Goal: Find specific page/section: Find specific page/section

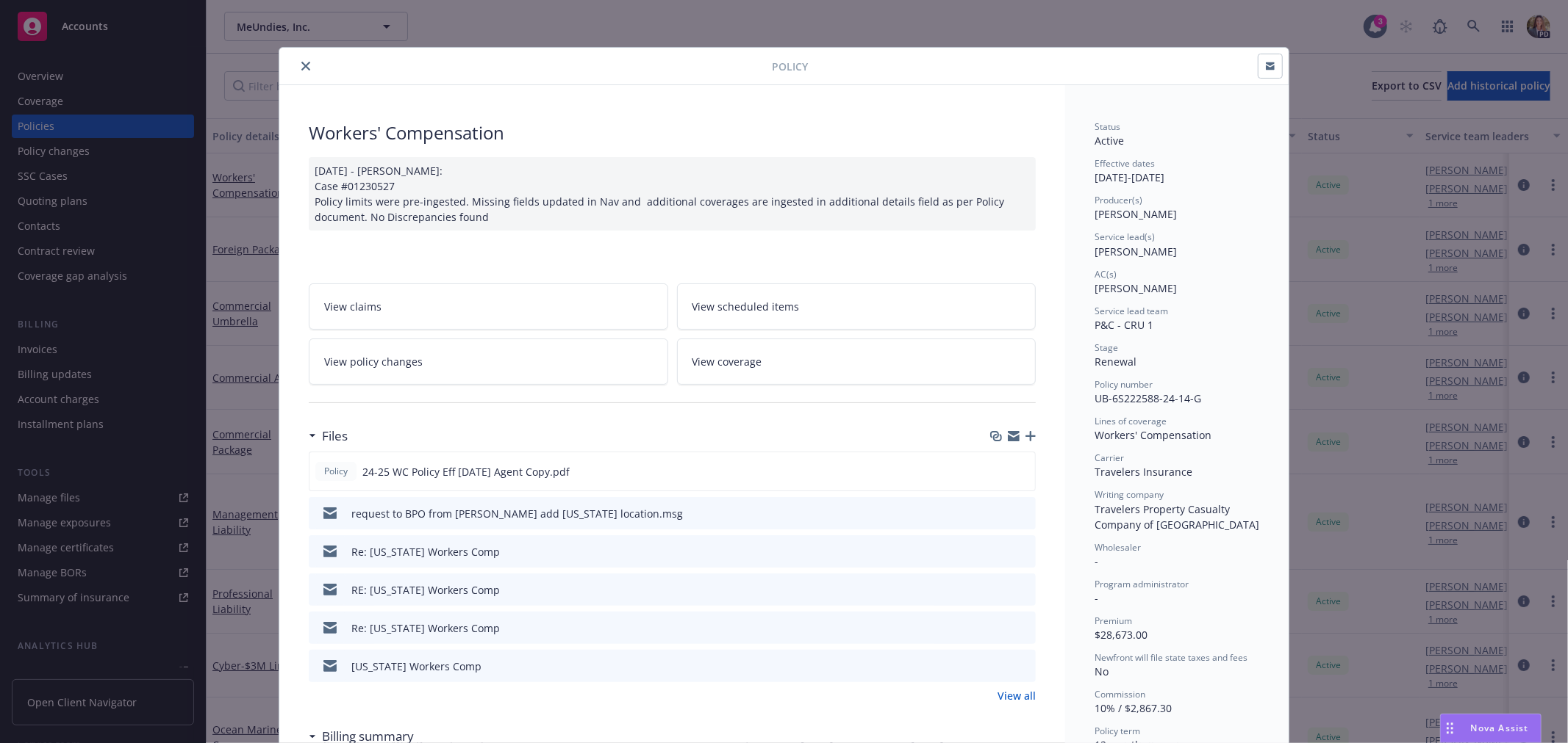
click at [302, 63] on icon "close" at bounding box center [306, 66] width 9 height 9
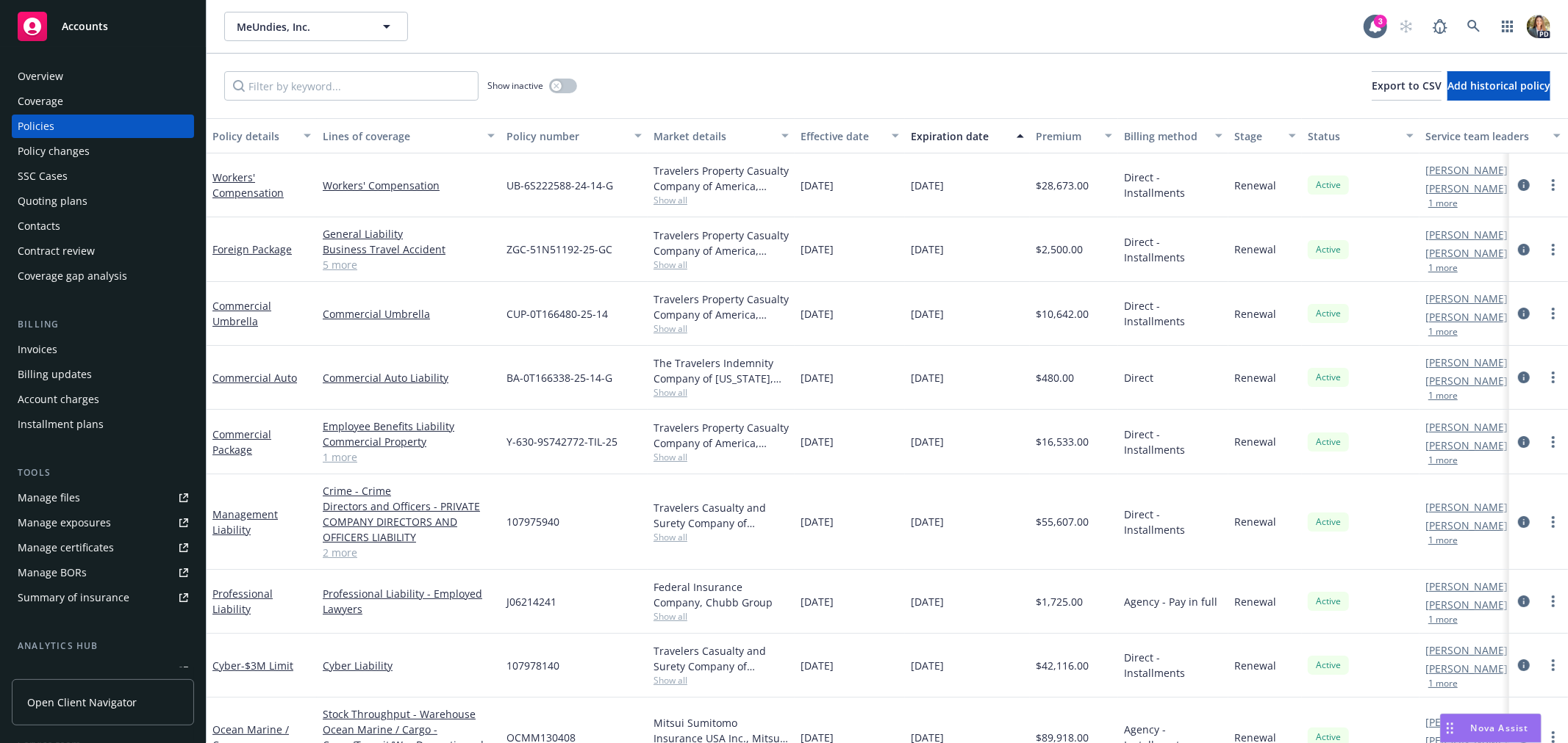
click at [72, 27] on span "Accounts" at bounding box center [85, 26] width 46 height 12
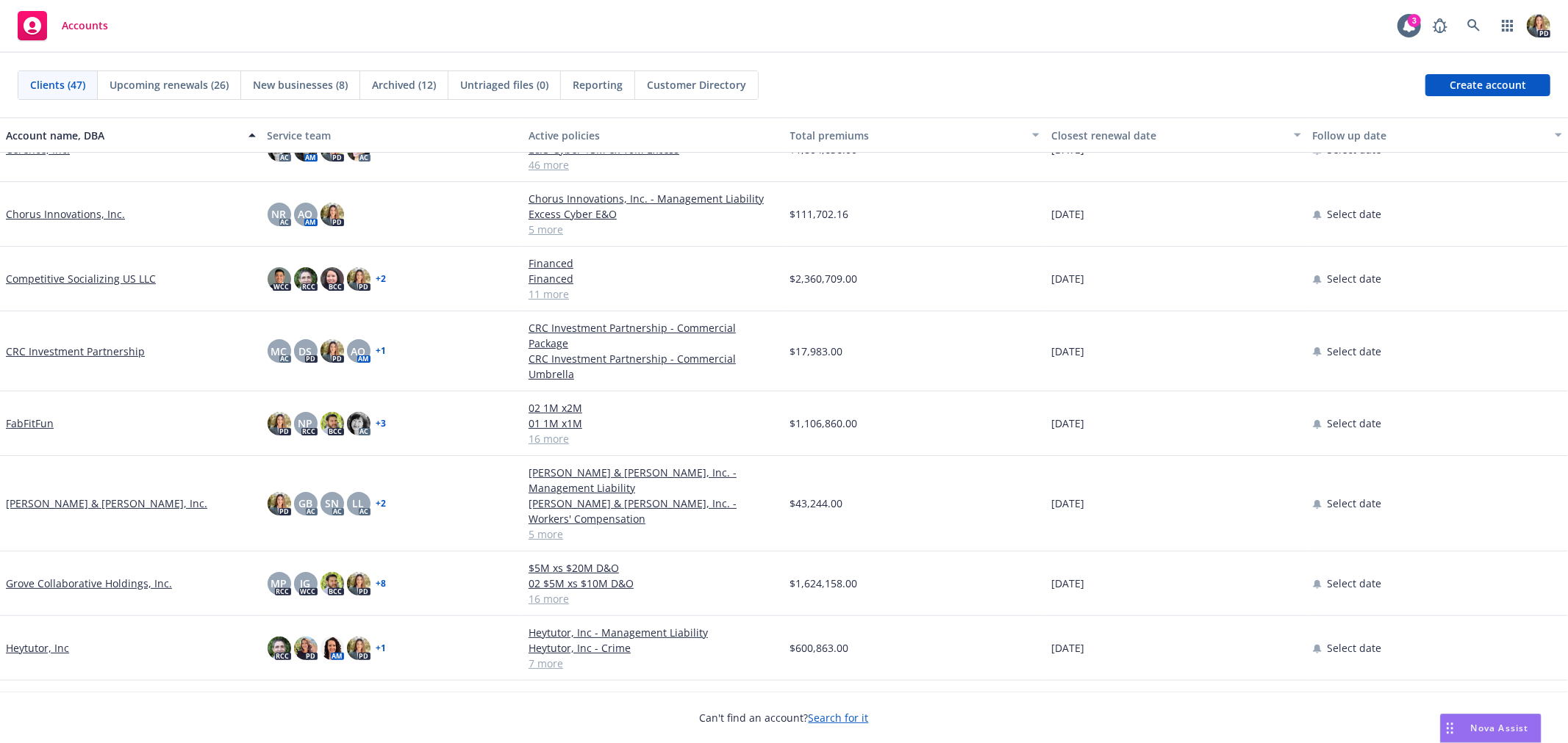
scroll to position [163, 0]
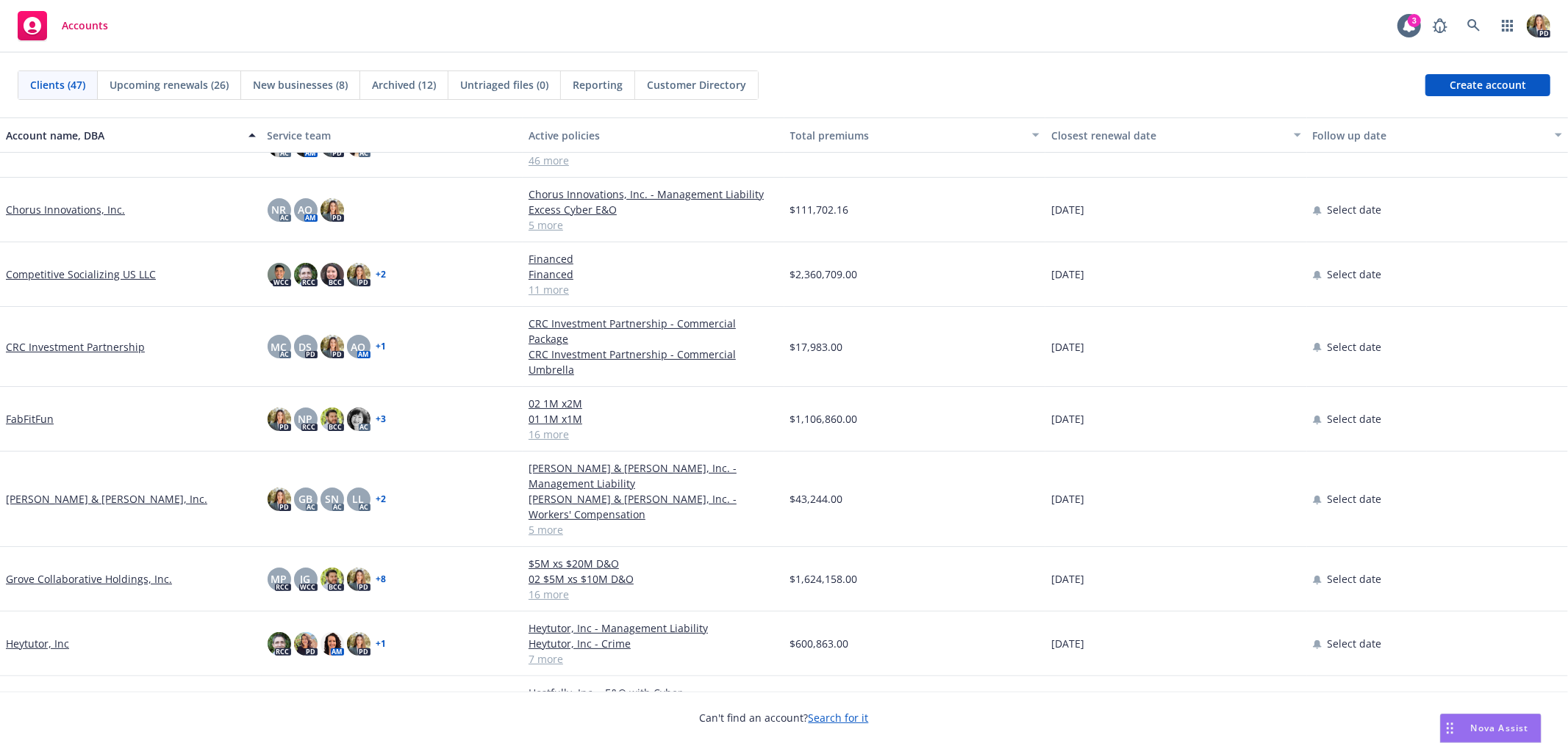
click at [47, 492] on link "[PERSON_NAME] & [PERSON_NAME], Inc." at bounding box center [107, 499] width 201 height 15
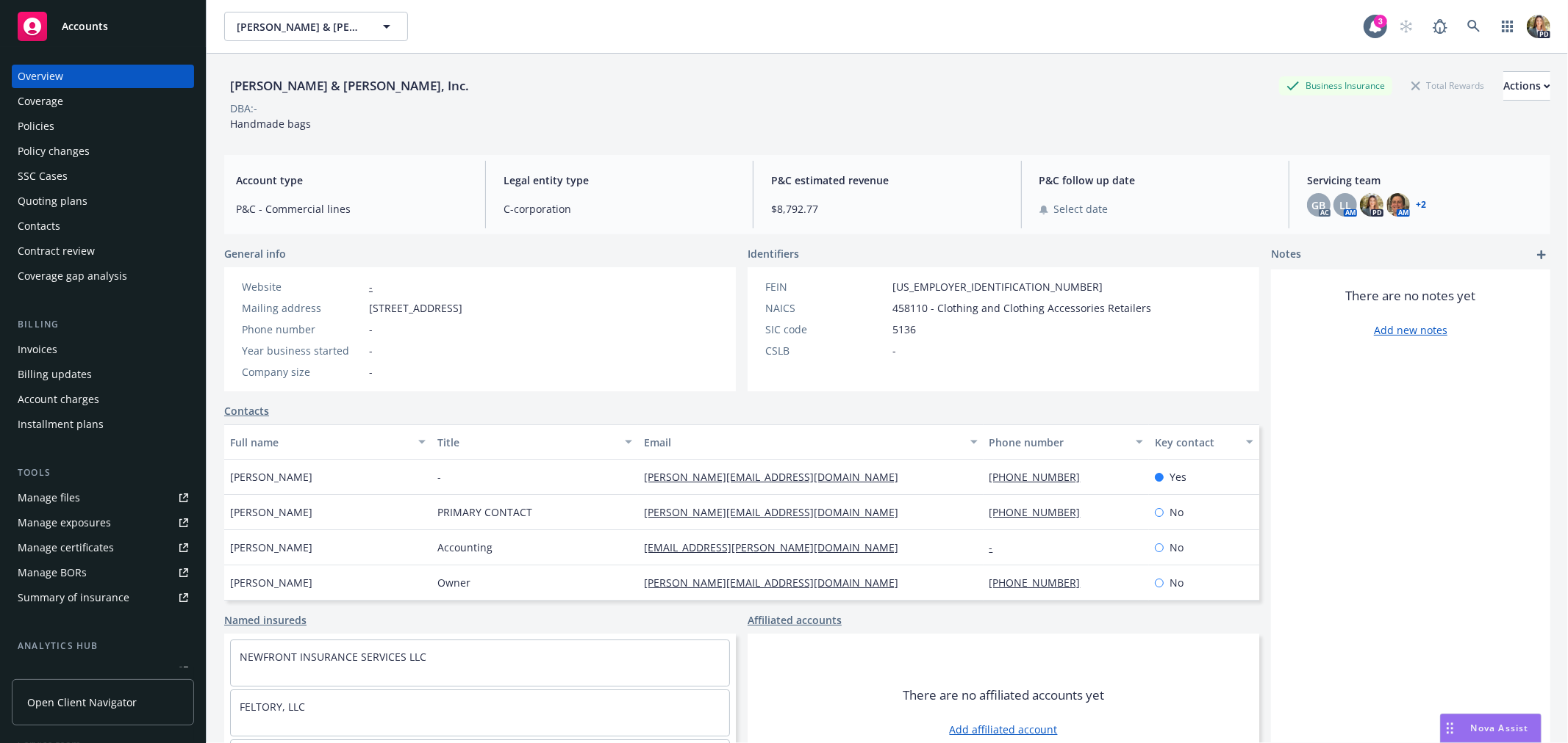
click at [81, 131] on div "Policies" at bounding box center [103, 126] width 170 height 23
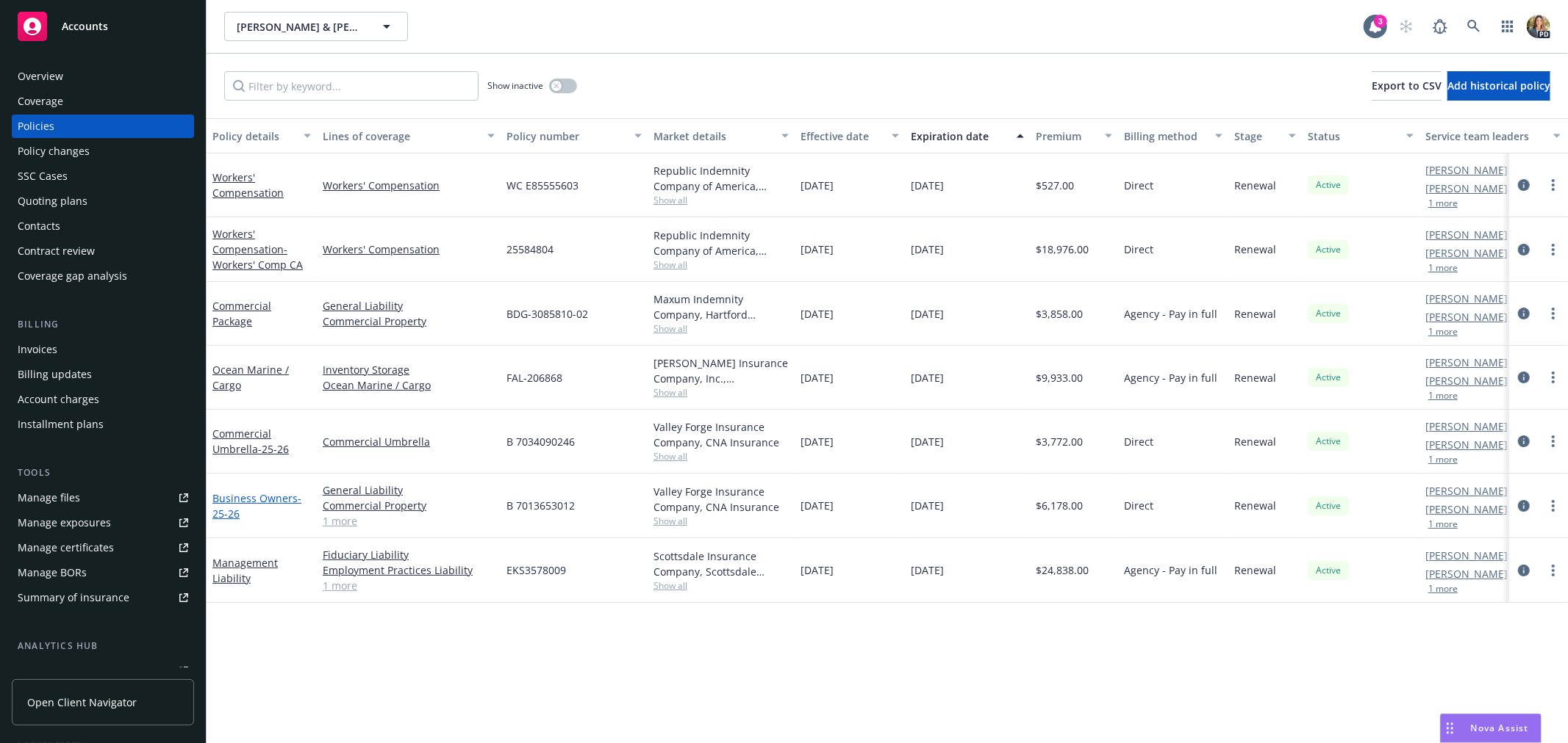
click at [238, 493] on link "Business Owners - 25-26" at bounding box center [257, 506] width 89 height 29
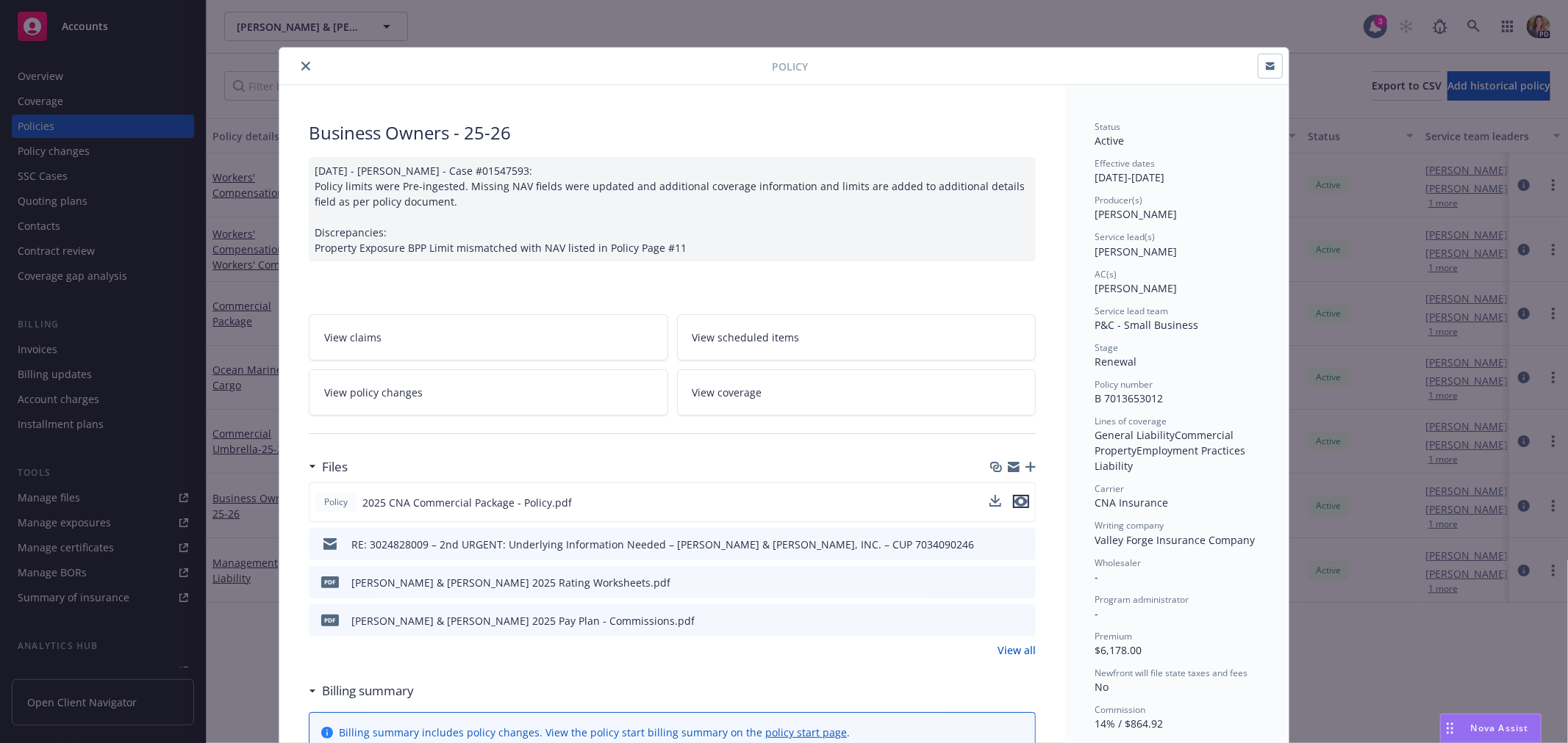
click at [1020, 497] on icon "preview file" at bounding box center [1020, 501] width 13 height 10
click at [1320, 28] on div "Policy Business Owners - 25-26 [DATE] - [PERSON_NAME] - Case #01547593: Policy …" at bounding box center [784, 371] width 1568 height 743
click at [302, 64] on icon "close" at bounding box center [306, 66] width 9 height 9
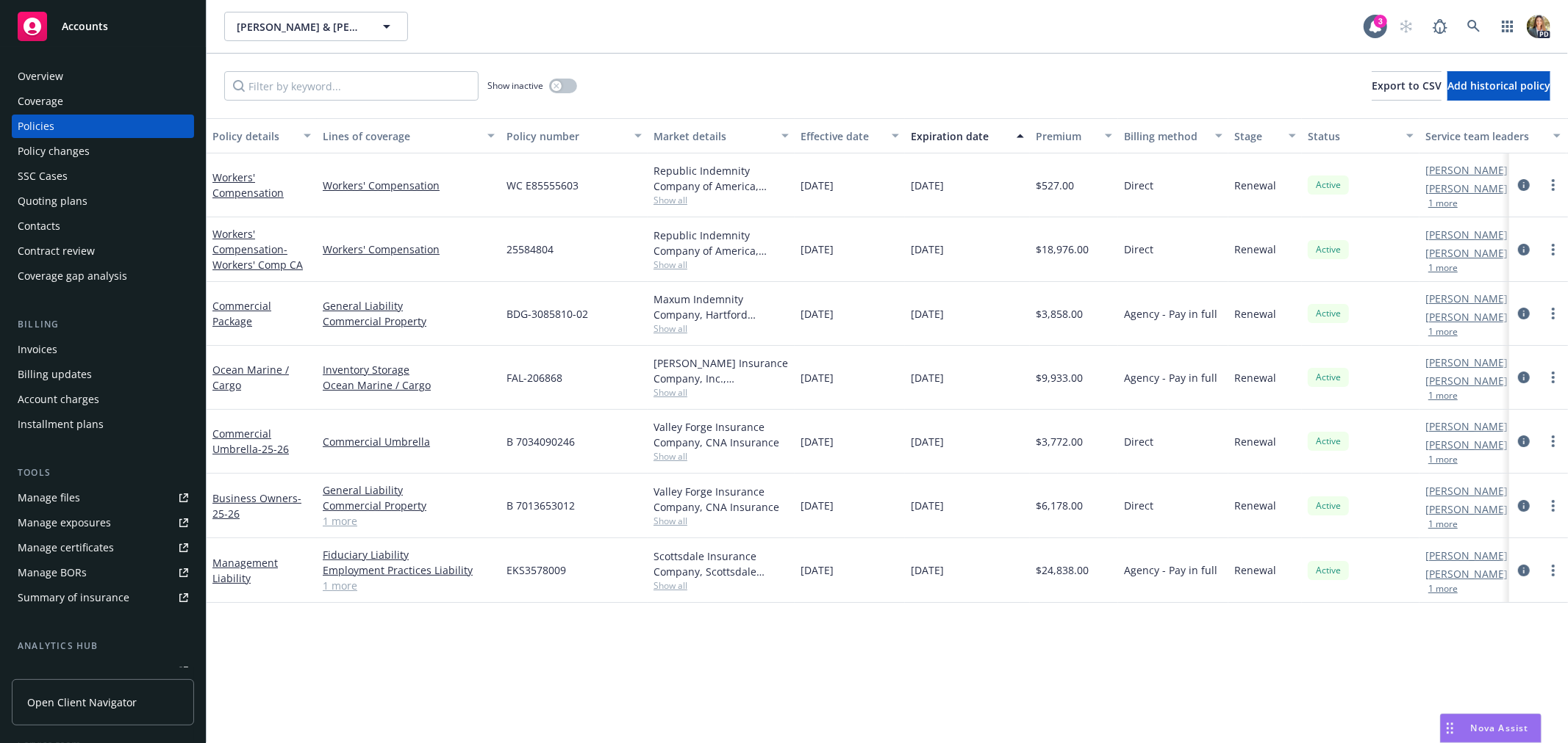
click at [94, 29] on span "Accounts" at bounding box center [85, 26] width 46 height 12
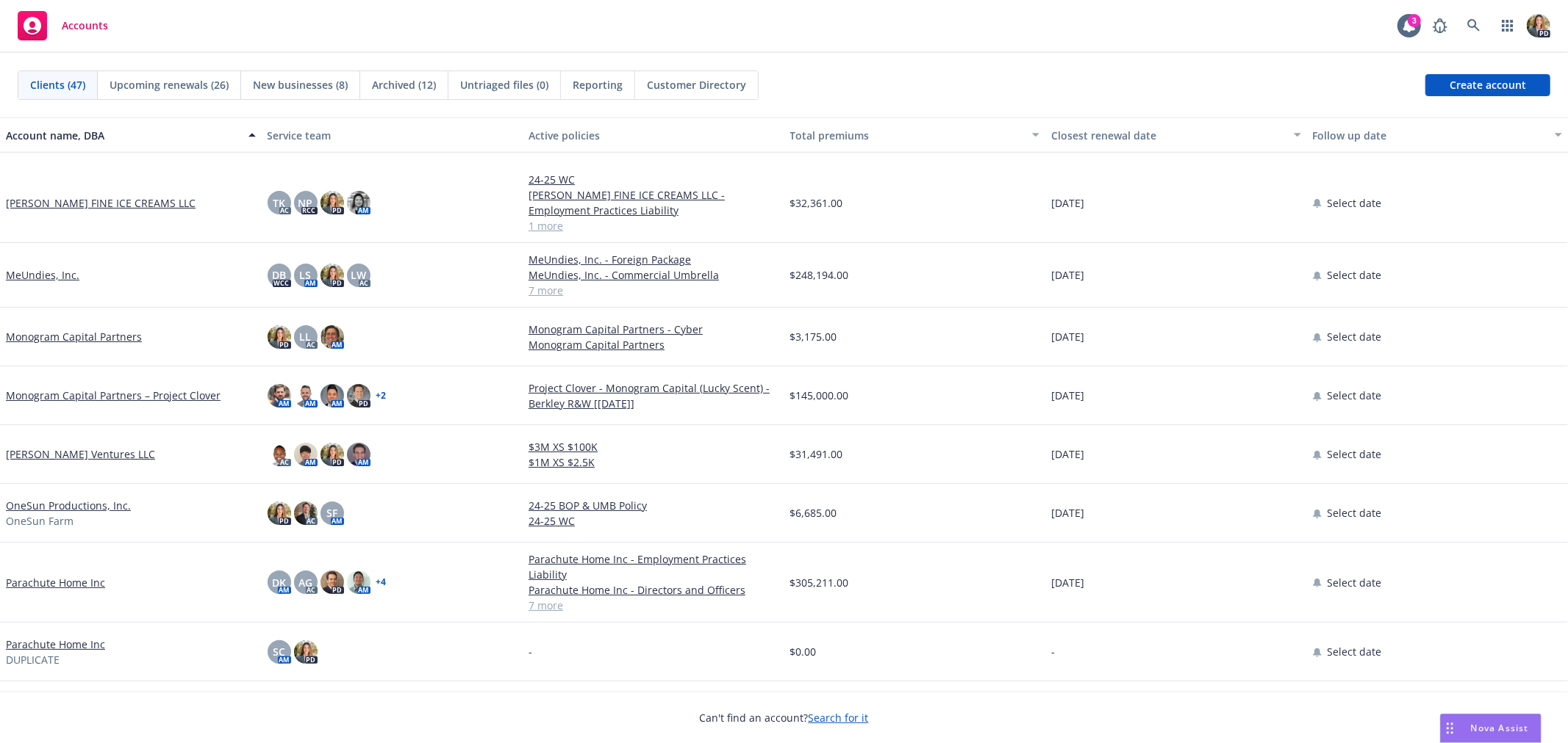
scroll to position [1142, 0]
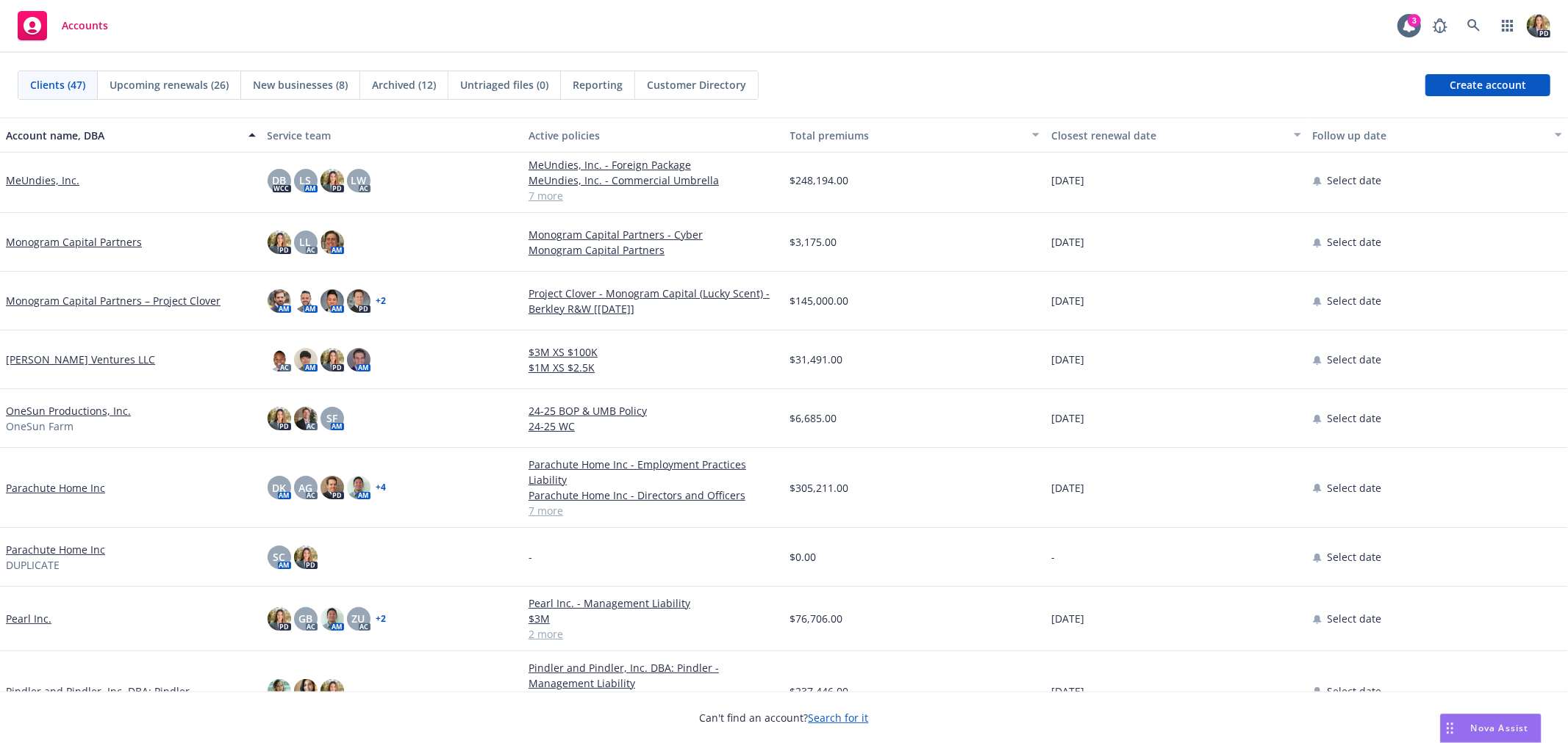
click at [32, 613] on link "Pearl Inc." at bounding box center [29, 619] width 46 height 15
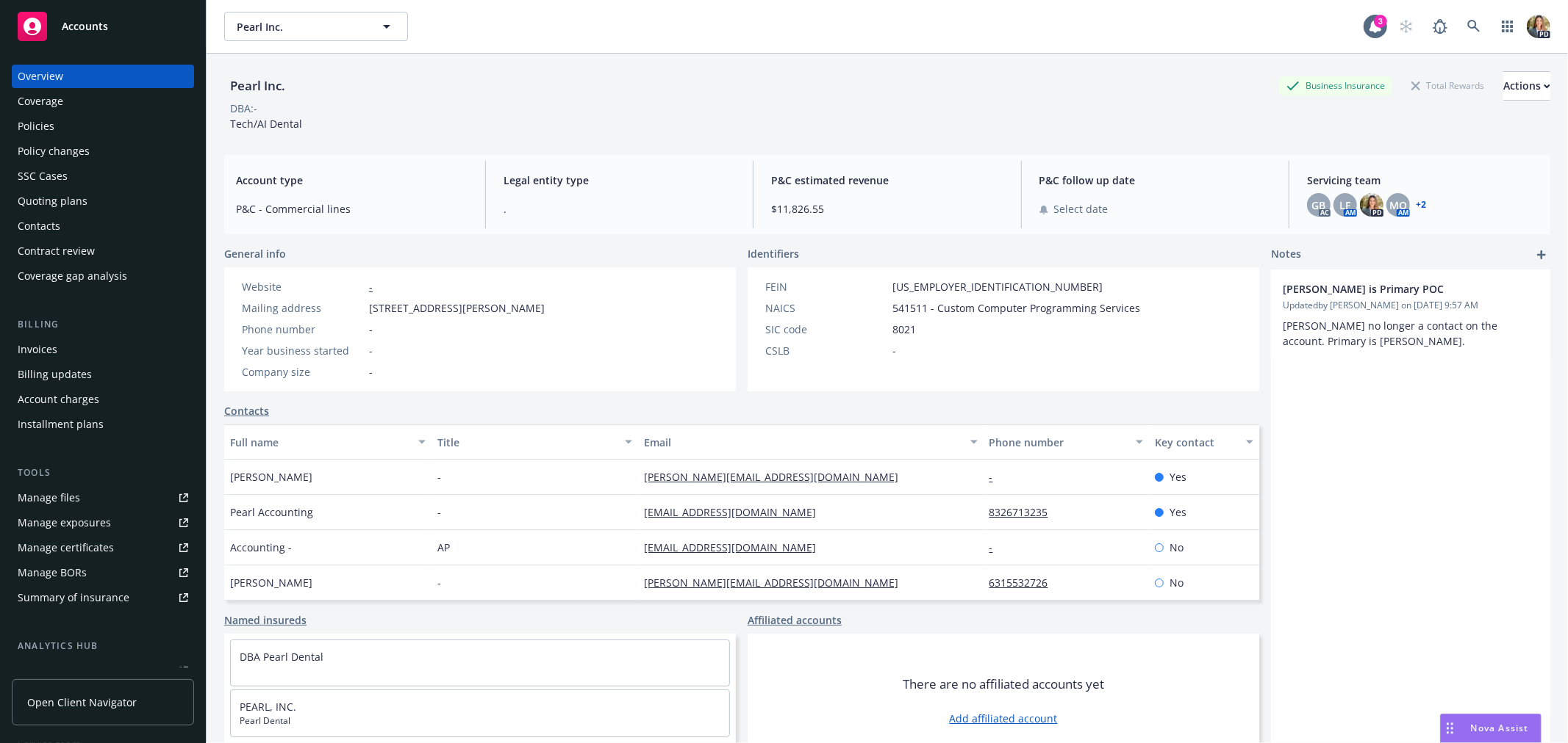
click at [94, 125] on div "Policies" at bounding box center [103, 126] width 170 height 23
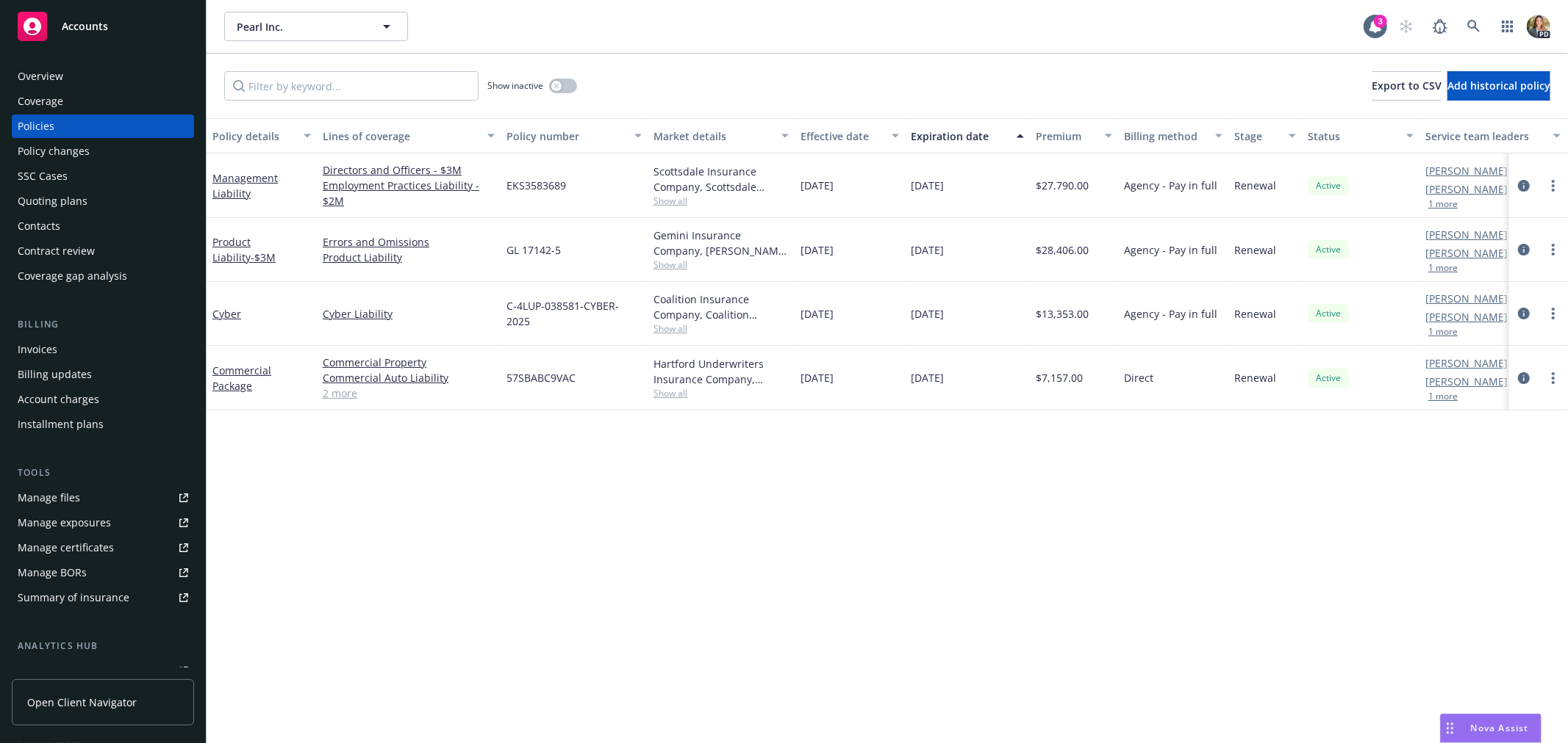
click at [67, 33] on div "Accounts" at bounding box center [103, 26] width 170 height 29
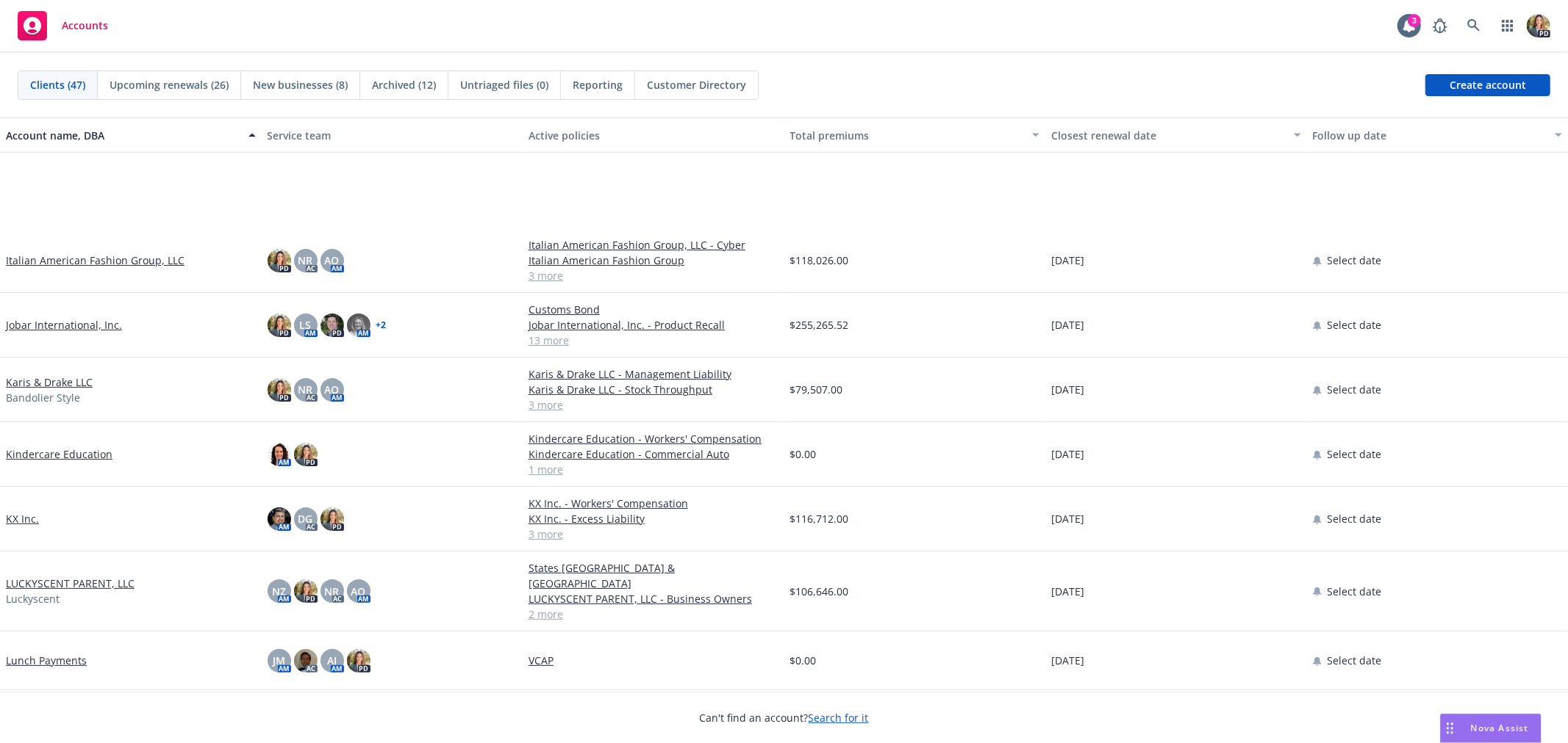
scroll to position [734, 0]
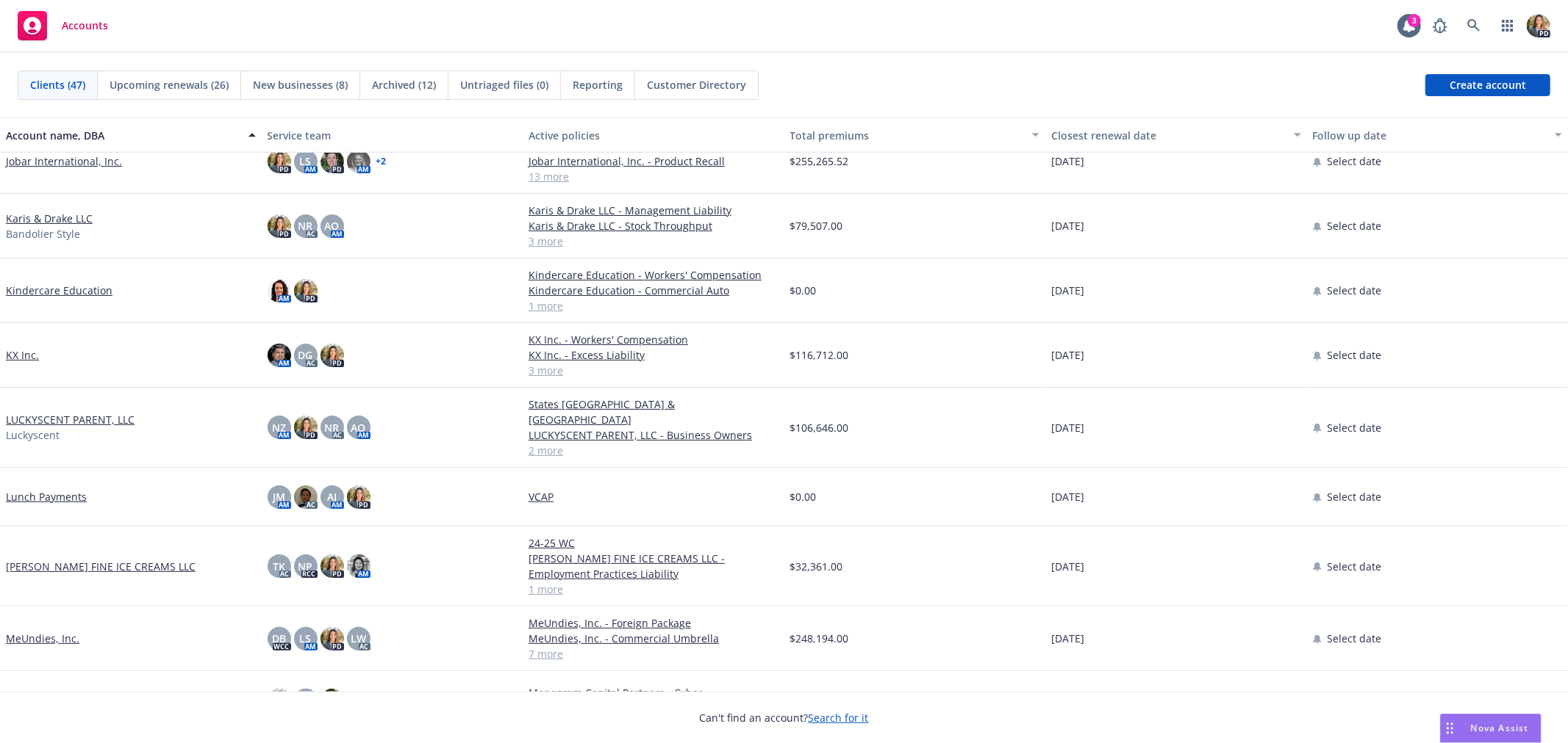
click at [89, 420] on link "LUCKYSCENT PARENT, LLC" at bounding box center [70, 420] width 128 height 15
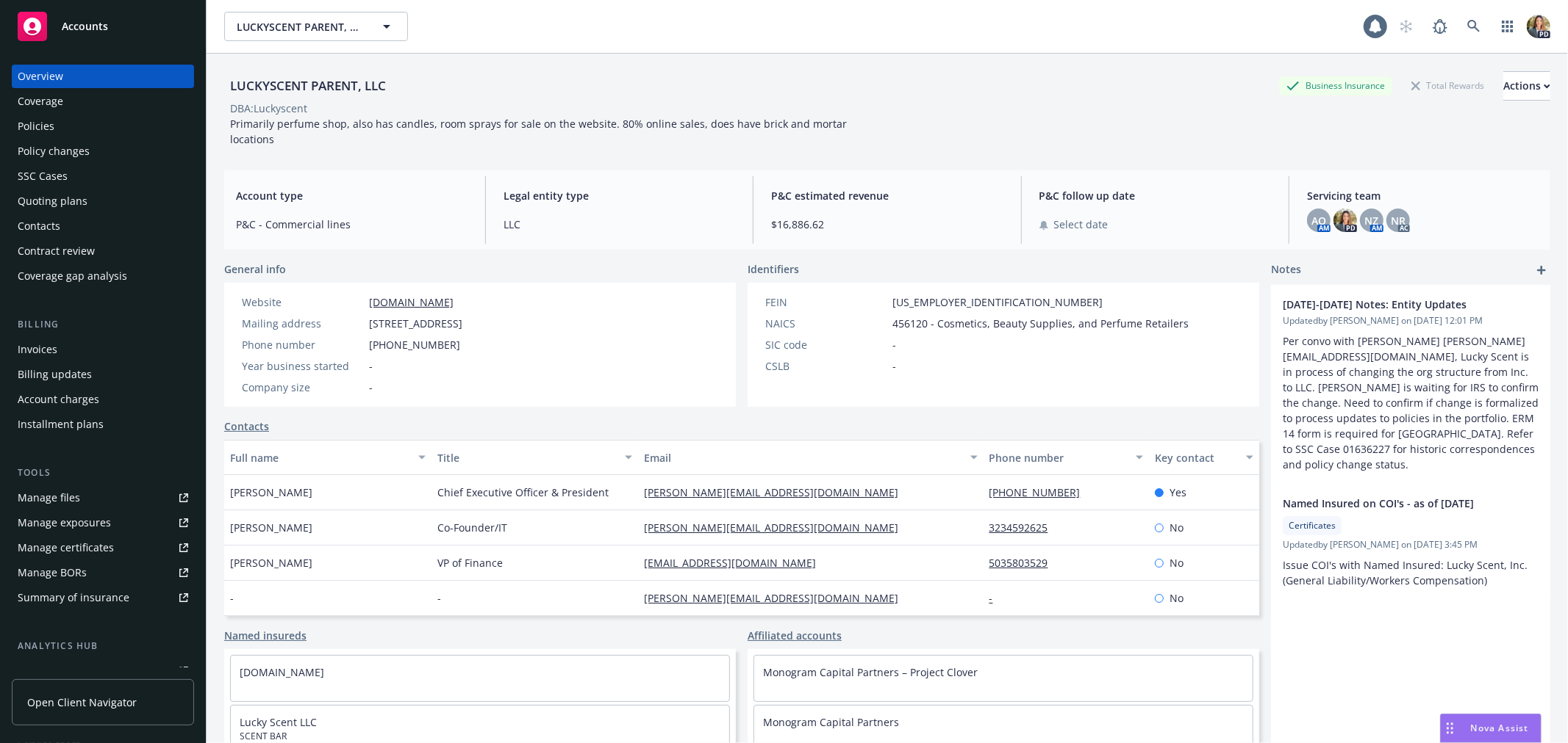
click at [93, 129] on div "Policies" at bounding box center [103, 126] width 170 height 23
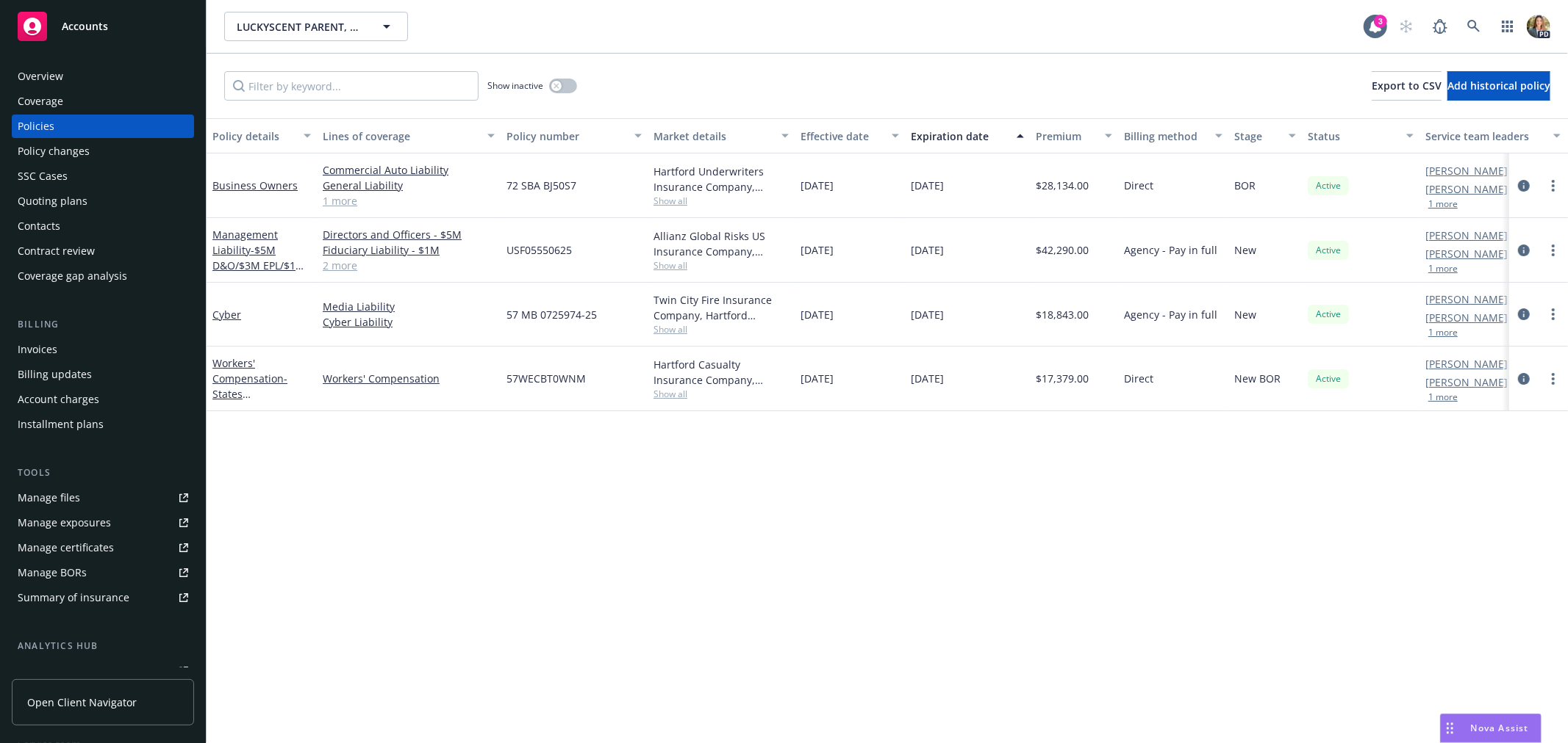
click at [88, 25] on span "Accounts" at bounding box center [85, 26] width 46 height 12
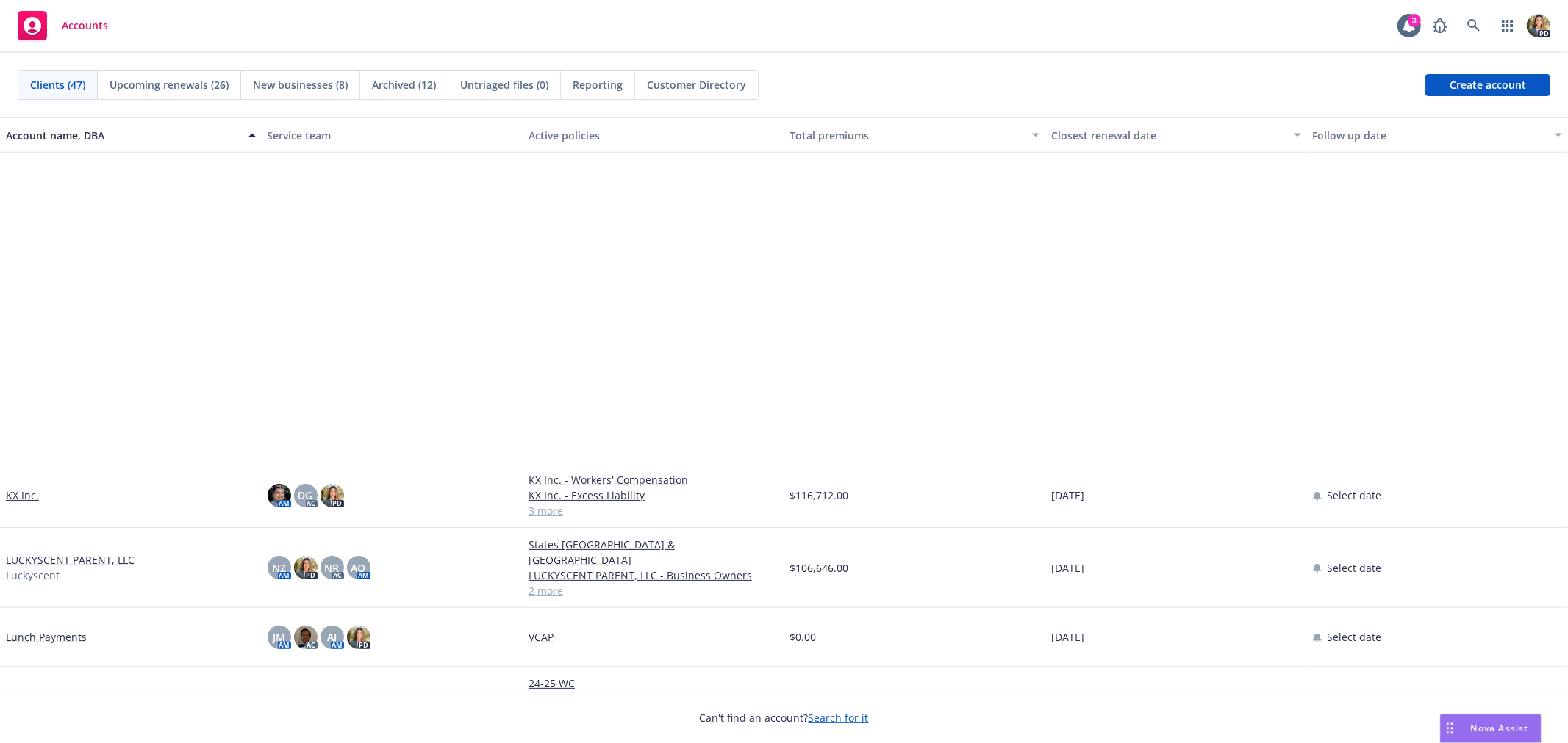
scroll to position [979, 0]
